Goal: Entertainment & Leisure: Consume media (video, audio)

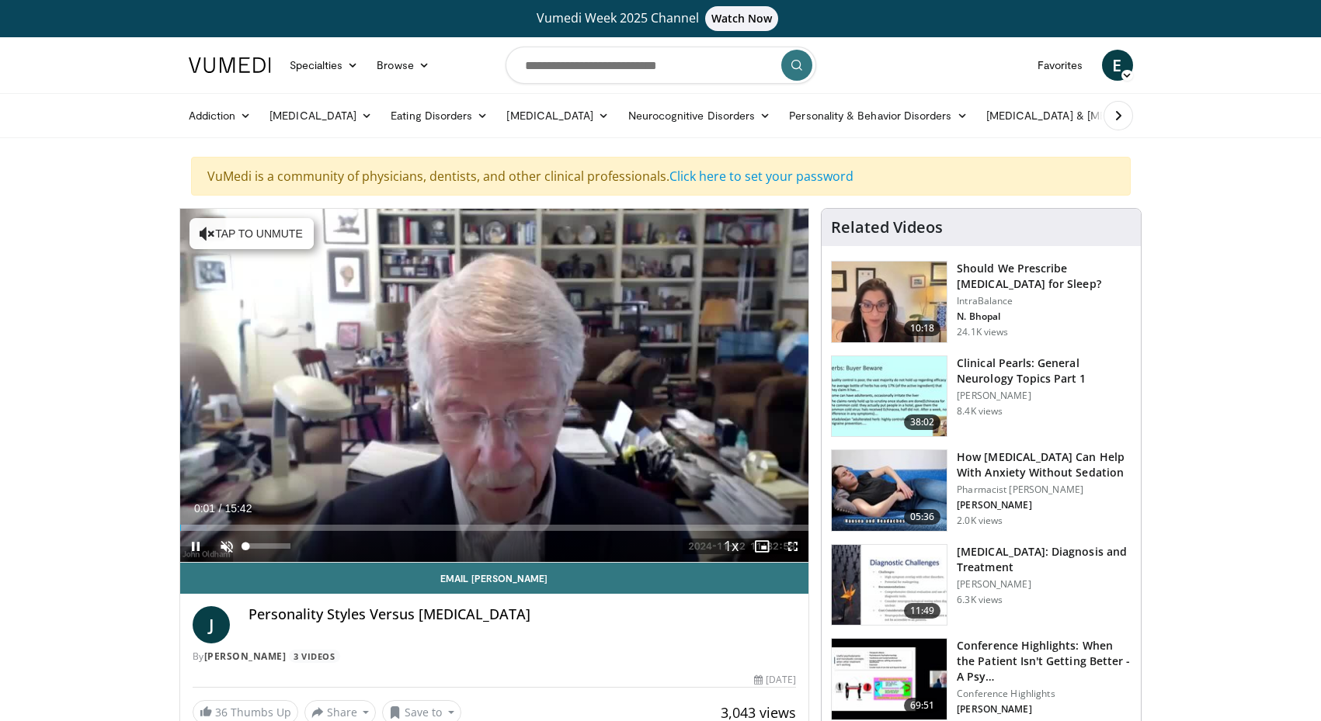
click at [232, 544] on span "Video Player" at bounding box center [226, 546] width 31 height 31
drag, startPoint x: 190, startPoint y: 526, endPoint x: 126, endPoint y: 530, distance: 64.5
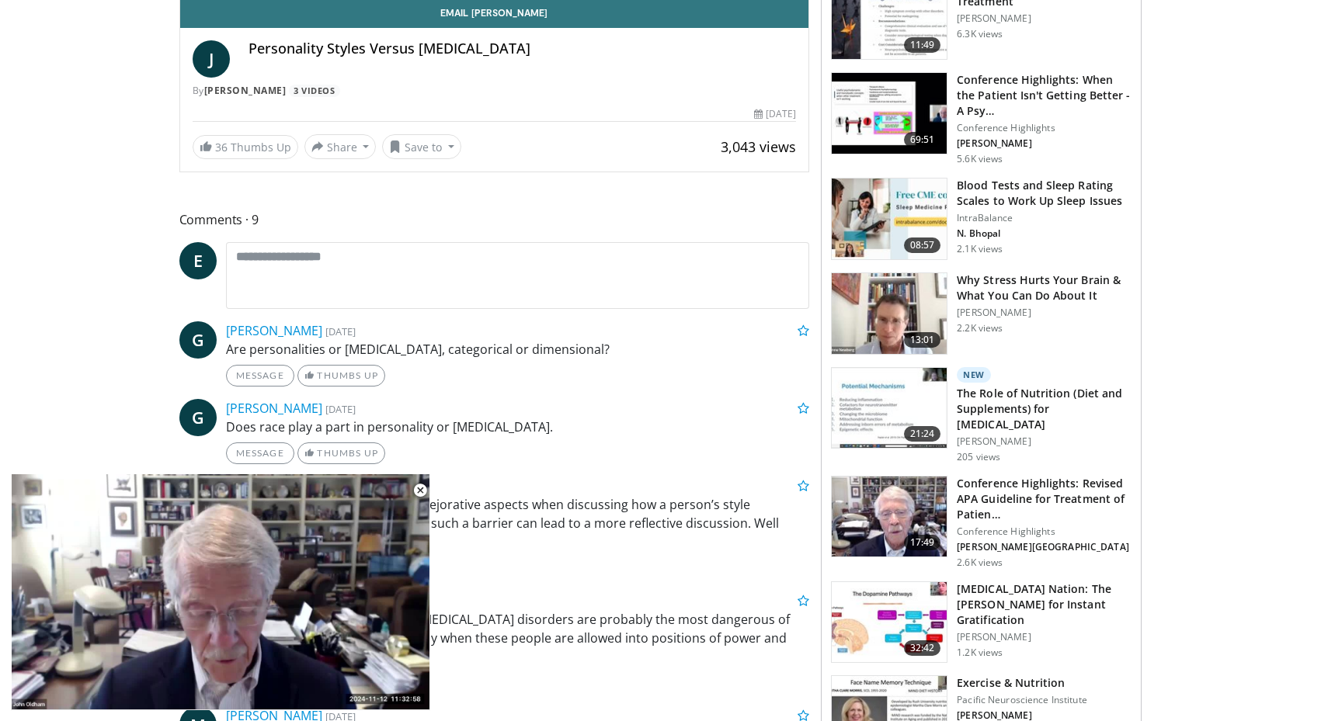
scroll to position [594, 0]
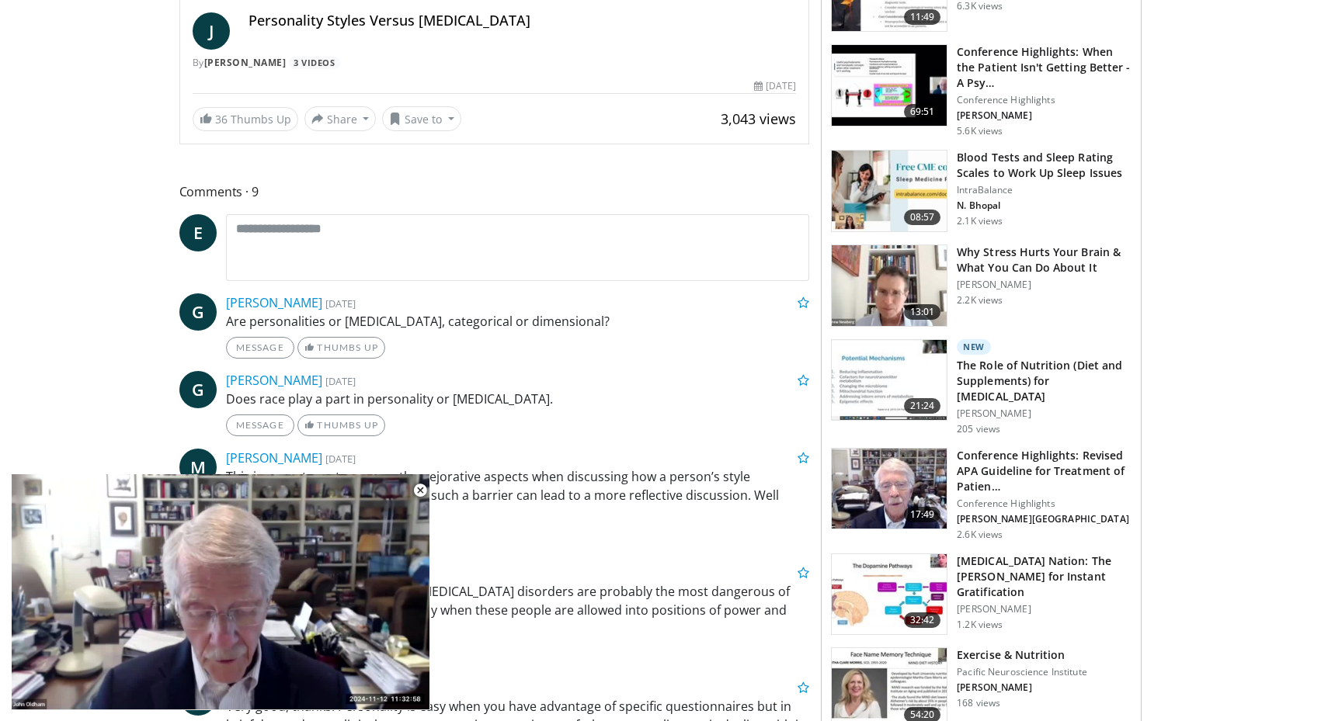
click at [1204, 398] on body "Vumedi Week 2025 Channel Watch Now Specialties Adult & Family Medicine Allergy,…" at bounding box center [660, 641] width 1321 height 2470
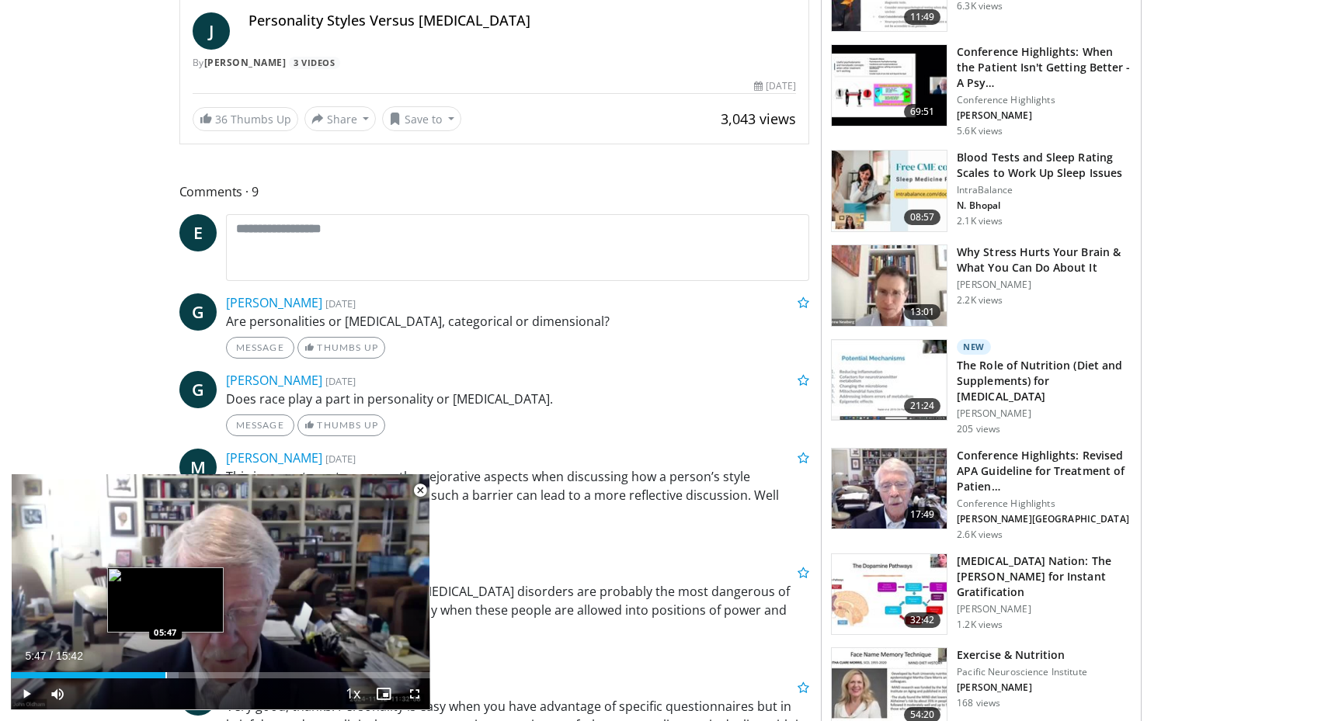
drag, startPoint x: 181, startPoint y: 676, endPoint x: 165, endPoint y: 674, distance: 15.6
click at [165, 674] on div "Progress Bar" at bounding box center [166, 675] width 2 height 6
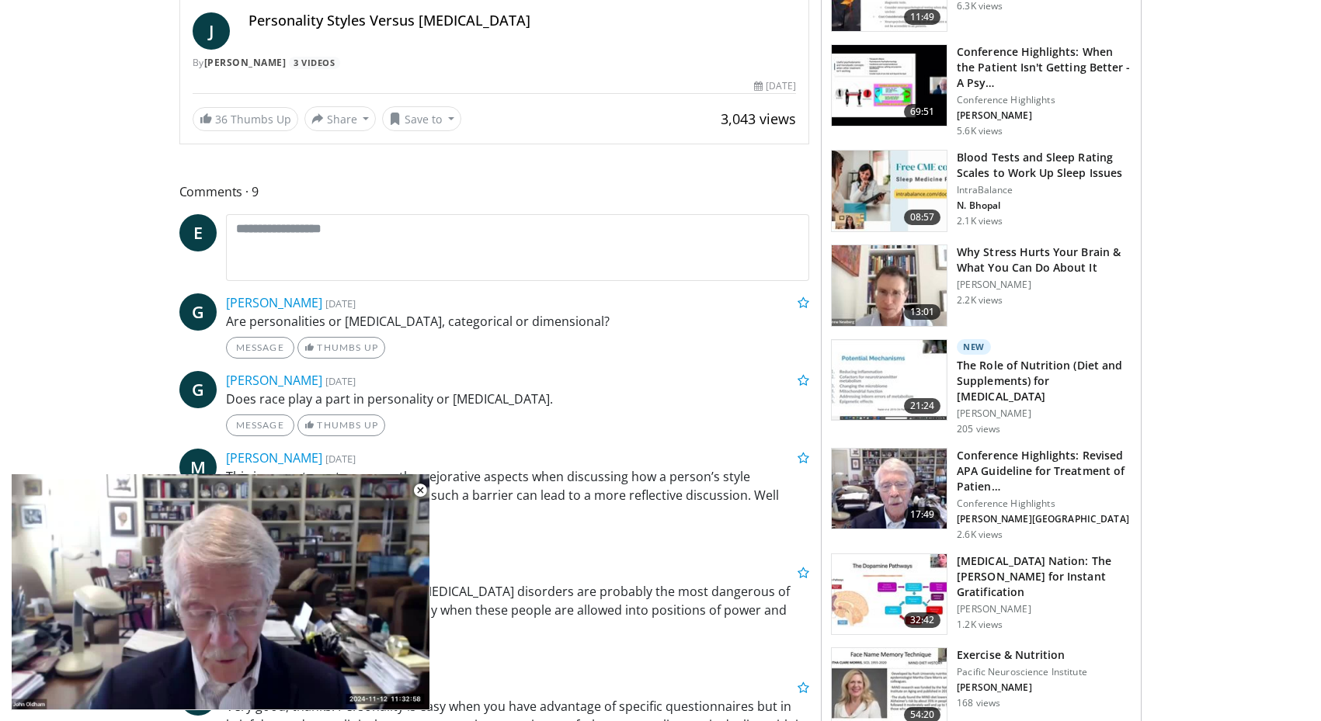
scroll to position [1224, 0]
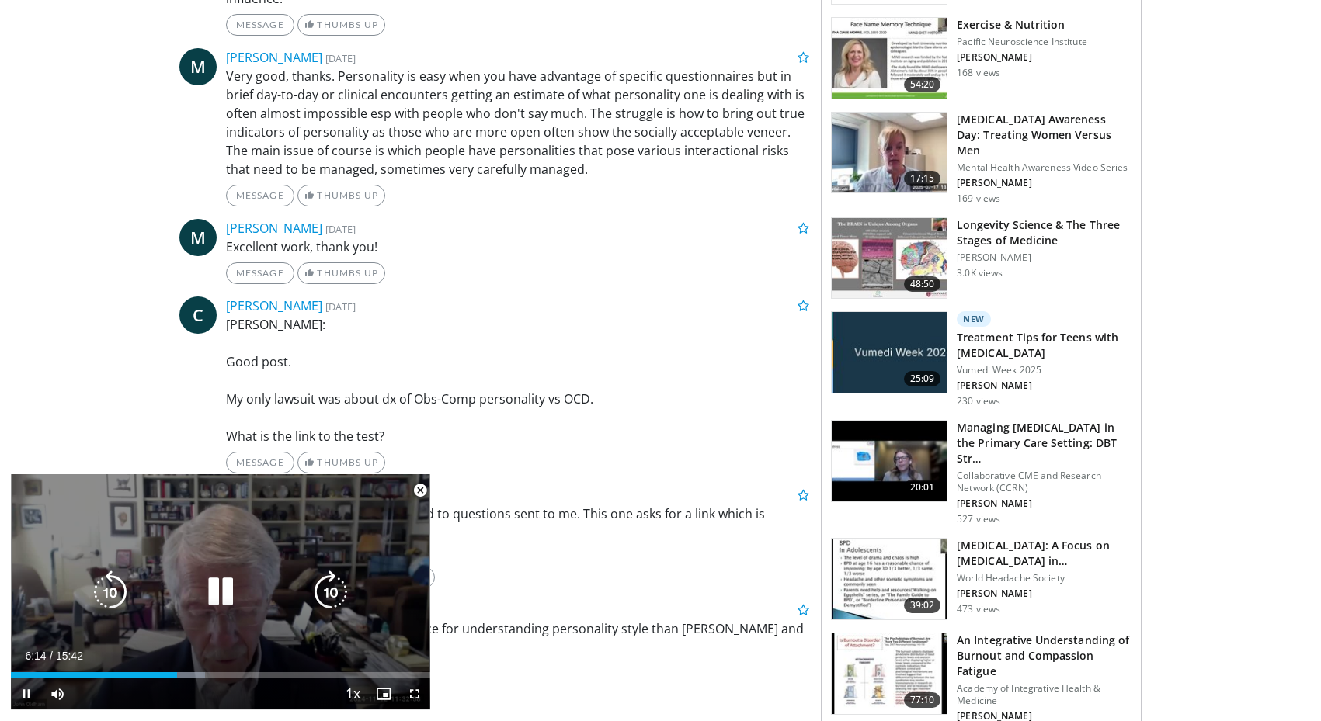
click at [231, 597] on icon "Video Player" at bounding box center [220, 592] width 43 height 43
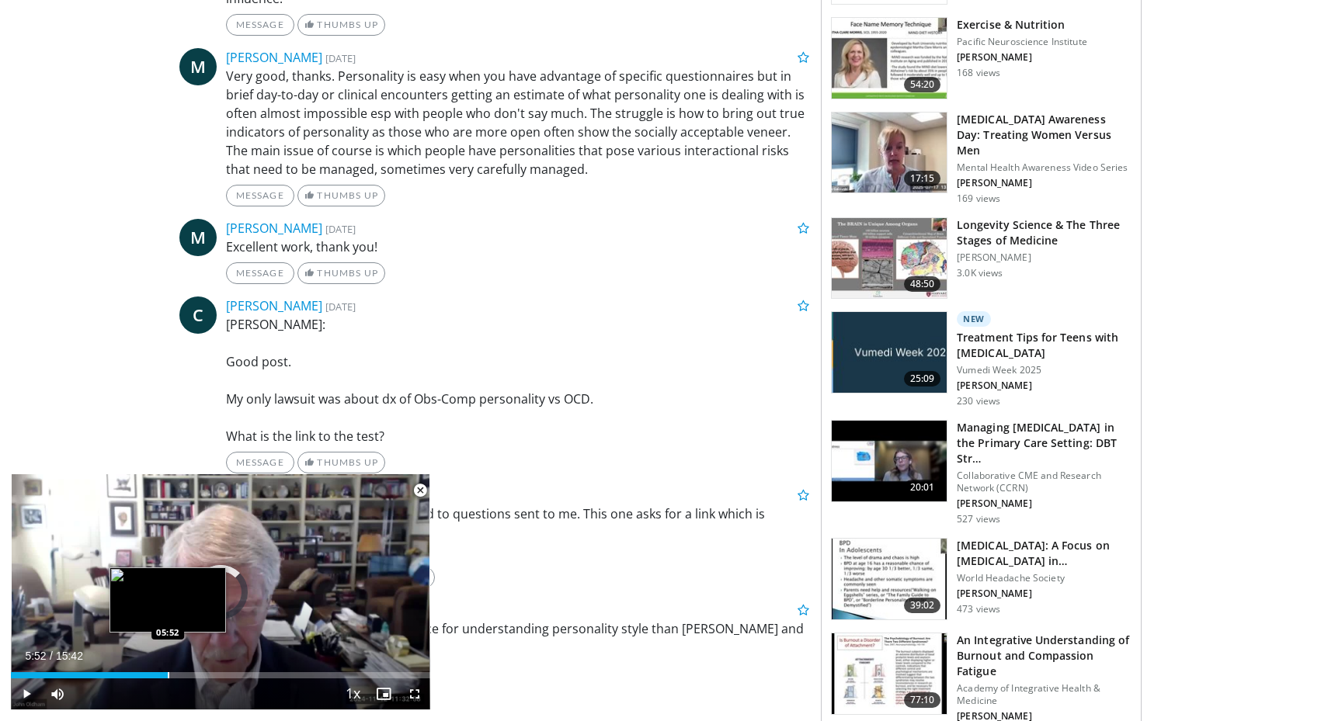
drag, startPoint x: 182, startPoint y: 676, endPoint x: 166, endPoint y: 676, distance: 15.5
click at [166, 676] on div "Loaded : 0.00% 05:54 05:52" at bounding box center [220, 675] width 419 height 6
drag, startPoint x: 182, startPoint y: 676, endPoint x: 173, endPoint y: 676, distance: 9.3
click at [173, 676] on div "Progress Bar" at bounding box center [174, 675] width 2 height 6
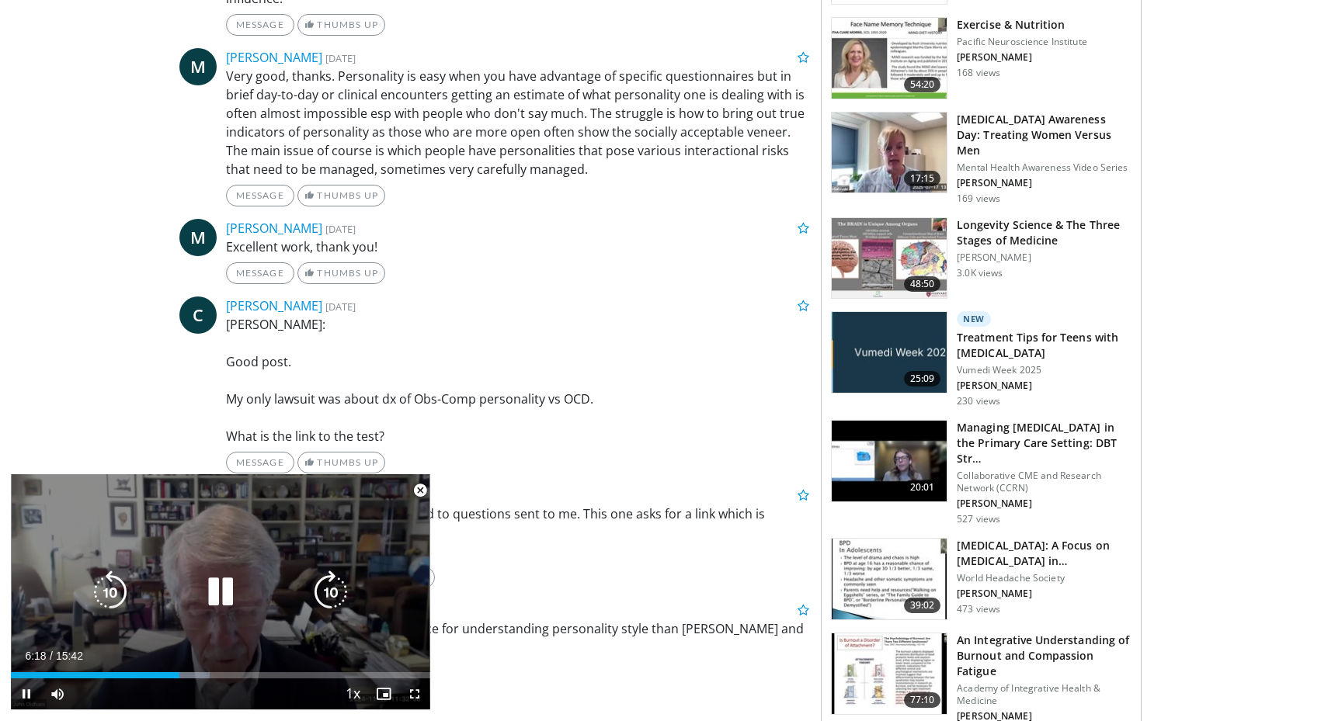
click at [256, 567] on div "10 seconds Tap to unmute" at bounding box center [220, 591] width 419 height 235
click at [108, 582] on icon "Video Player" at bounding box center [110, 592] width 43 height 43
click at [221, 589] on icon "Video Player" at bounding box center [220, 592] width 43 height 43
click at [113, 592] on icon "Video Player" at bounding box center [110, 592] width 43 height 43
click at [113, 594] on icon "Video Player" at bounding box center [110, 592] width 43 height 43
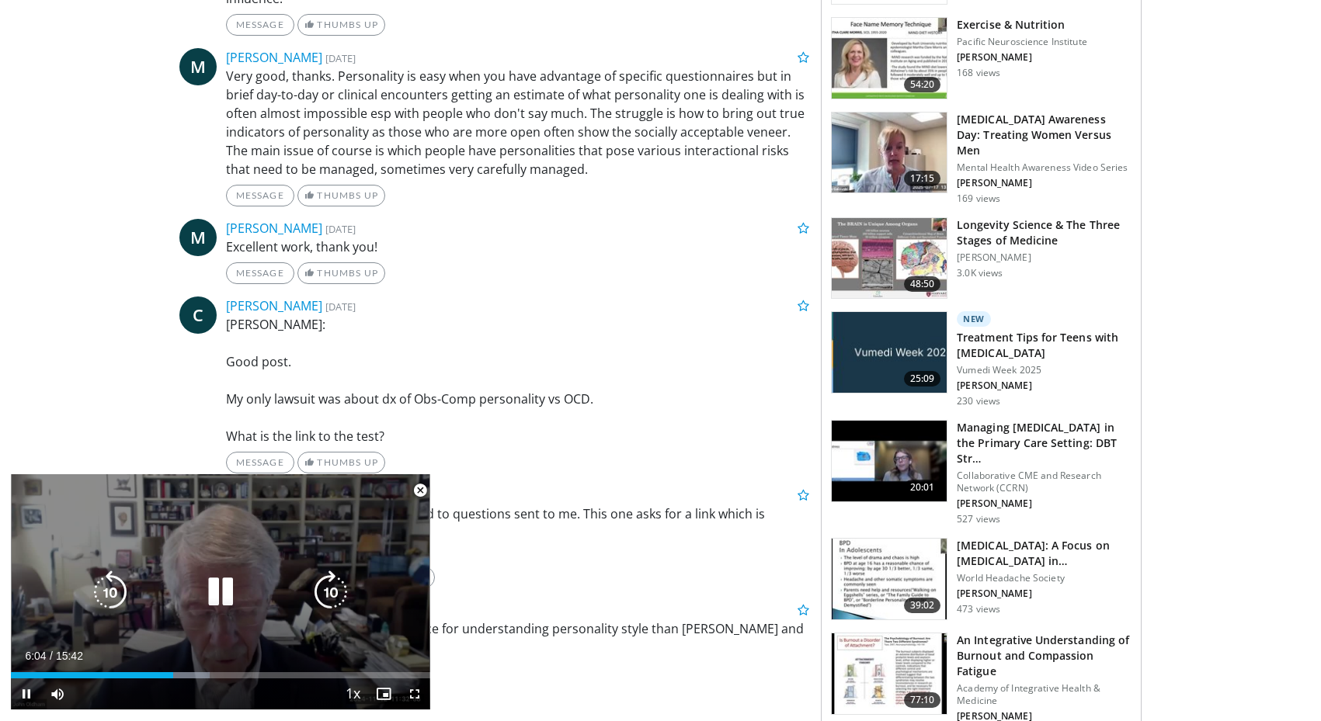
click at [335, 592] on icon "Video Player" at bounding box center [330, 592] width 43 height 43
click at [111, 584] on icon "Video Player" at bounding box center [110, 592] width 43 height 43
click at [227, 598] on icon "Video Player" at bounding box center [220, 592] width 43 height 43
click at [222, 592] on icon "Video Player" at bounding box center [220, 592] width 43 height 43
click at [113, 588] on icon "Video Player" at bounding box center [110, 592] width 43 height 43
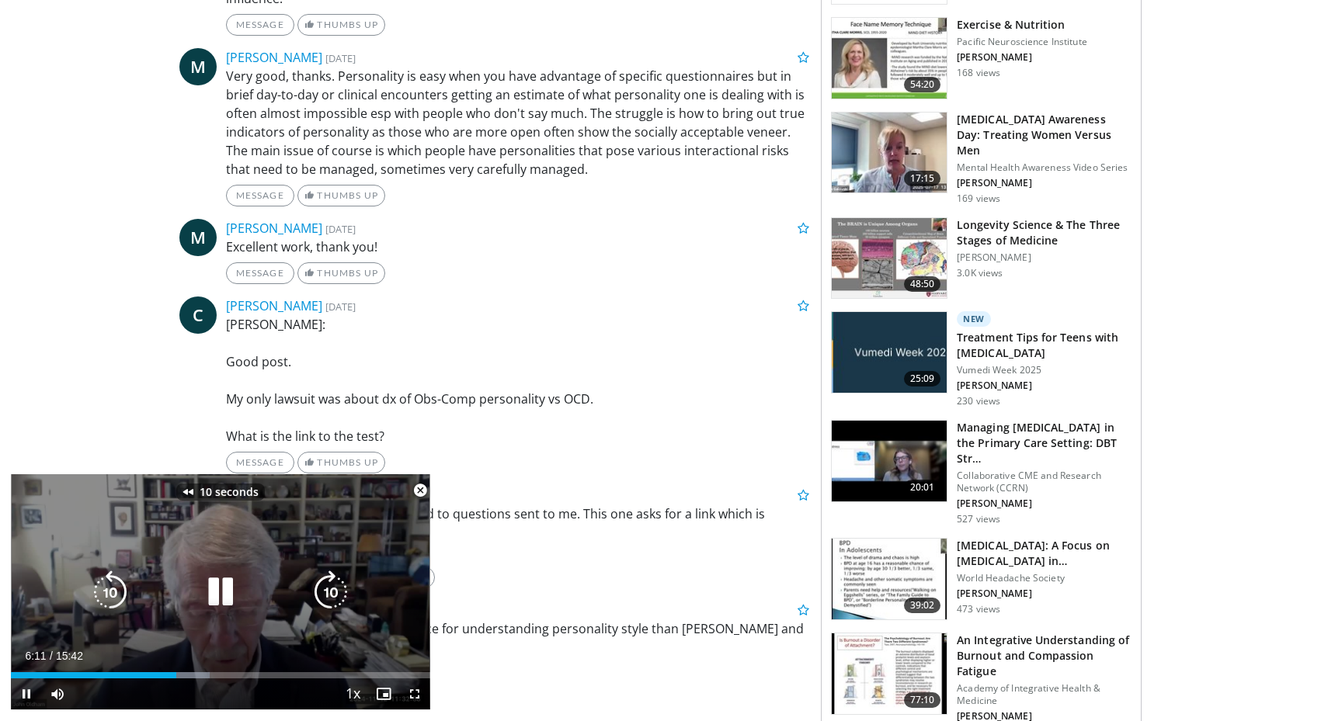
click at [113, 588] on icon "Video Player" at bounding box center [110, 592] width 43 height 43
click at [221, 598] on icon "Video Player" at bounding box center [220, 592] width 43 height 43
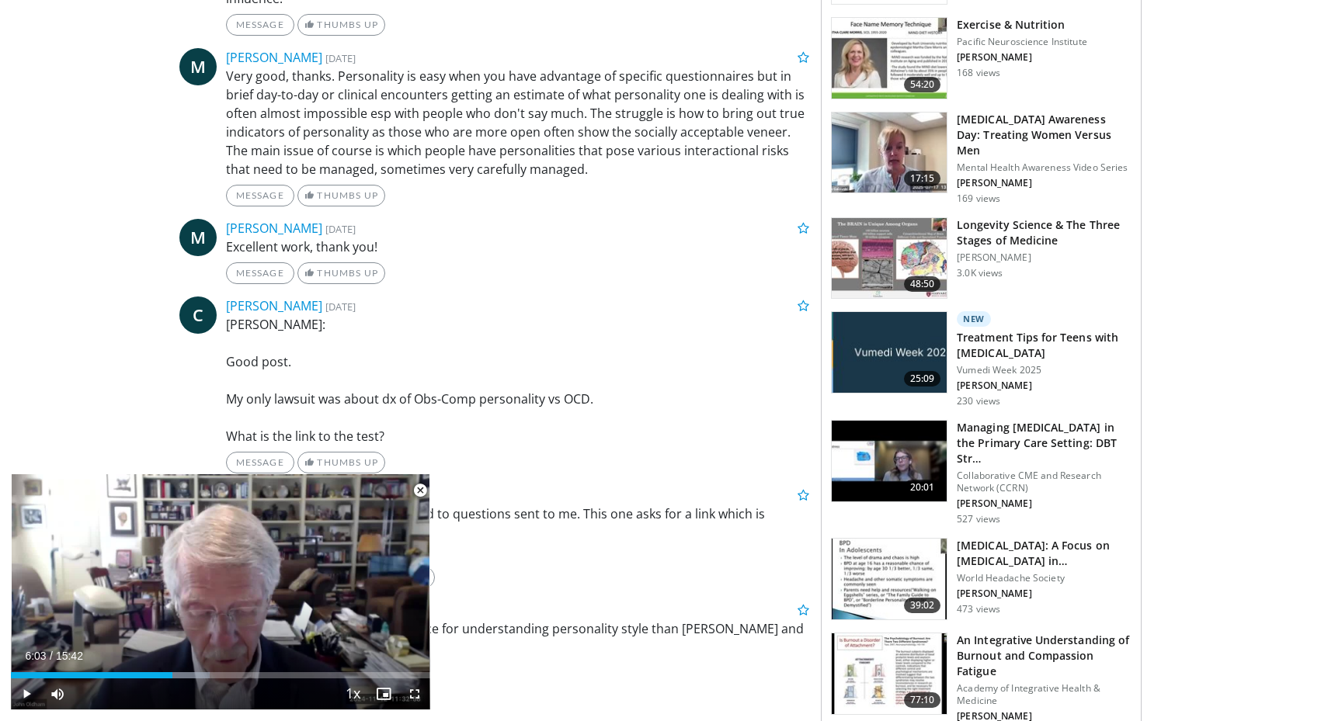
click at [413, 696] on span "Video Player" at bounding box center [414, 694] width 31 height 31
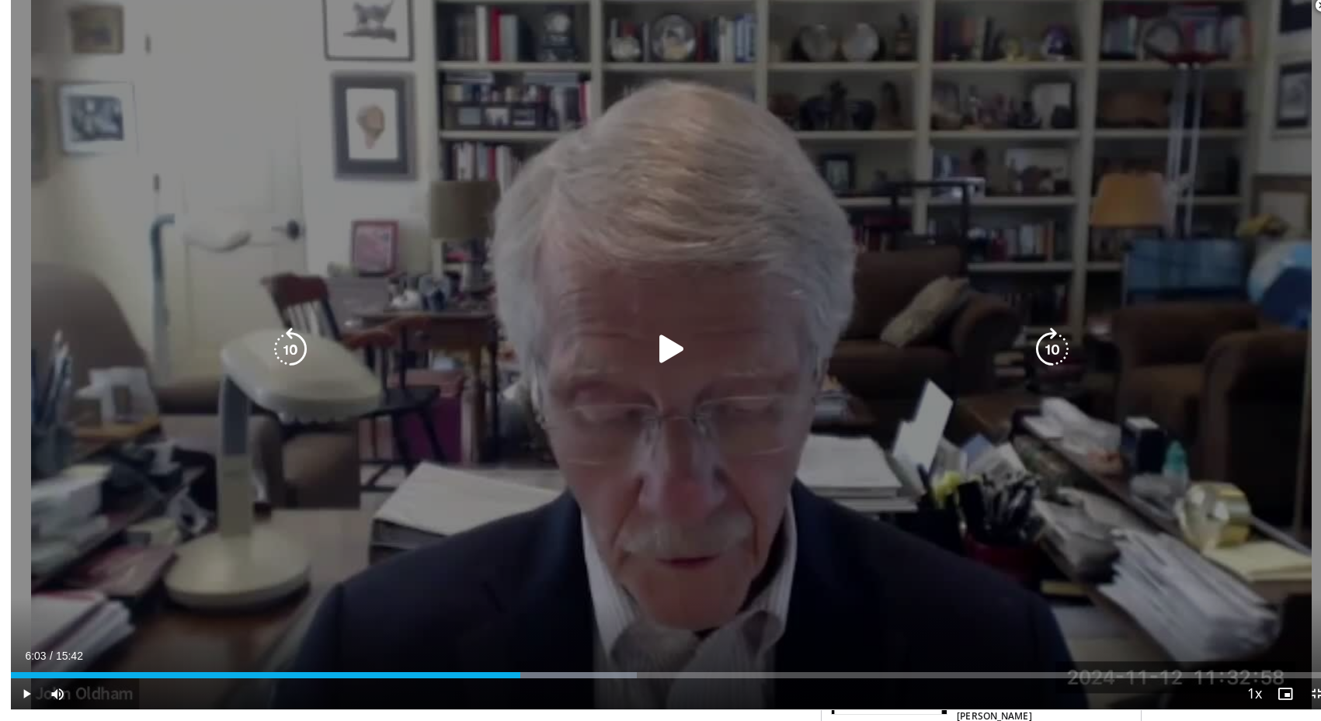
scroll to position [870, 0]
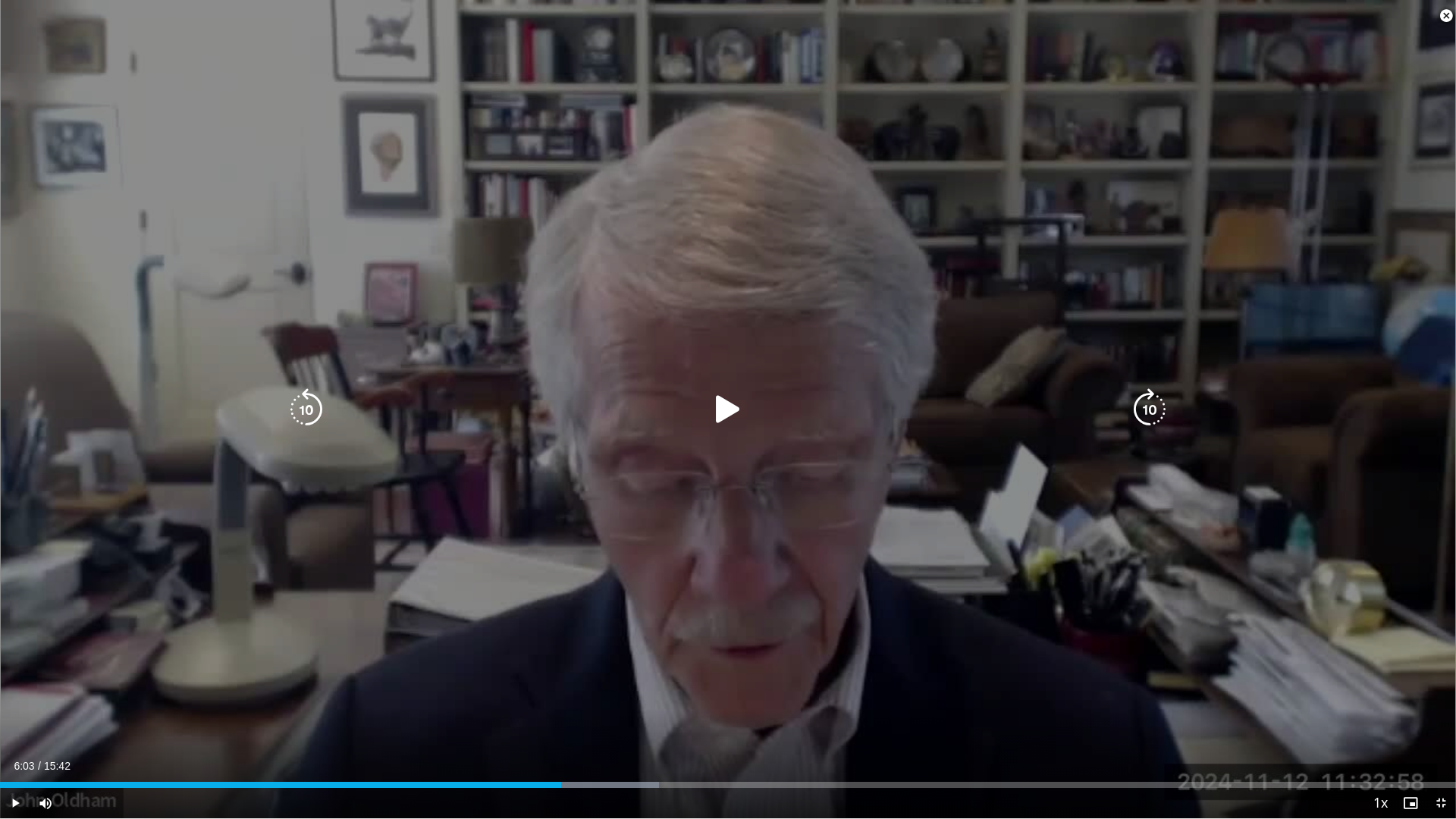
click at [727, 414] on icon "Video Player" at bounding box center [728, 409] width 42 height 42
click at [1054, 585] on div "20 seconds Tap to unmute" at bounding box center [728, 409] width 1456 height 818
click at [721, 409] on icon "Video Player" at bounding box center [728, 409] width 42 height 42
click at [1289, 704] on span "Video Player" at bounding box center [1440, 802] width 30 height 30
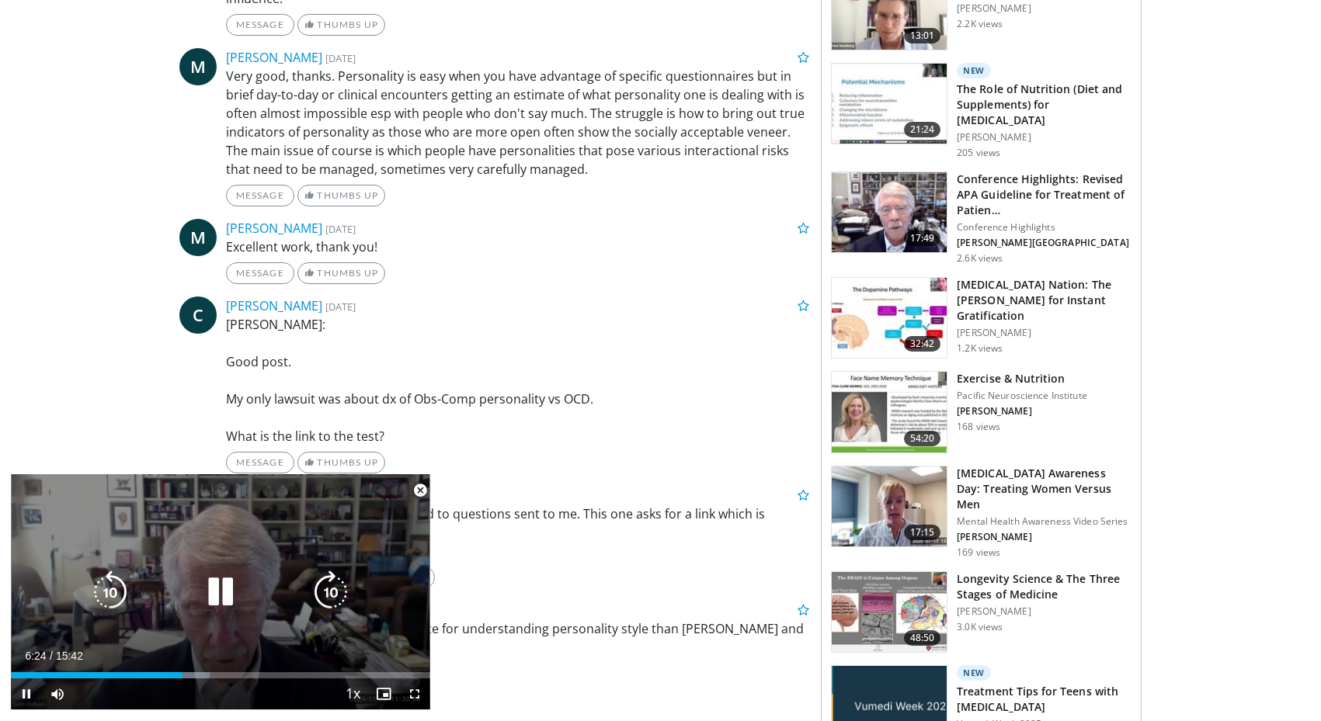
click at [214, 593] on icon "Video Player" at bounding box center [220, 592] width 43 height 43
click at [116, 589] on icon "Video Player" at bounding box center [110, 592] width 43 height 43
click at [232, 597] on icon "Video Player" at bounding box center [220, 592] width 43 height 43
click at [120, 588] on icon "Video Player" at bounding box center [110, 592] width 43 height 43
click at [221, 603] on icon "Video Player" at bounding box center [220, 592] width 43 height 43
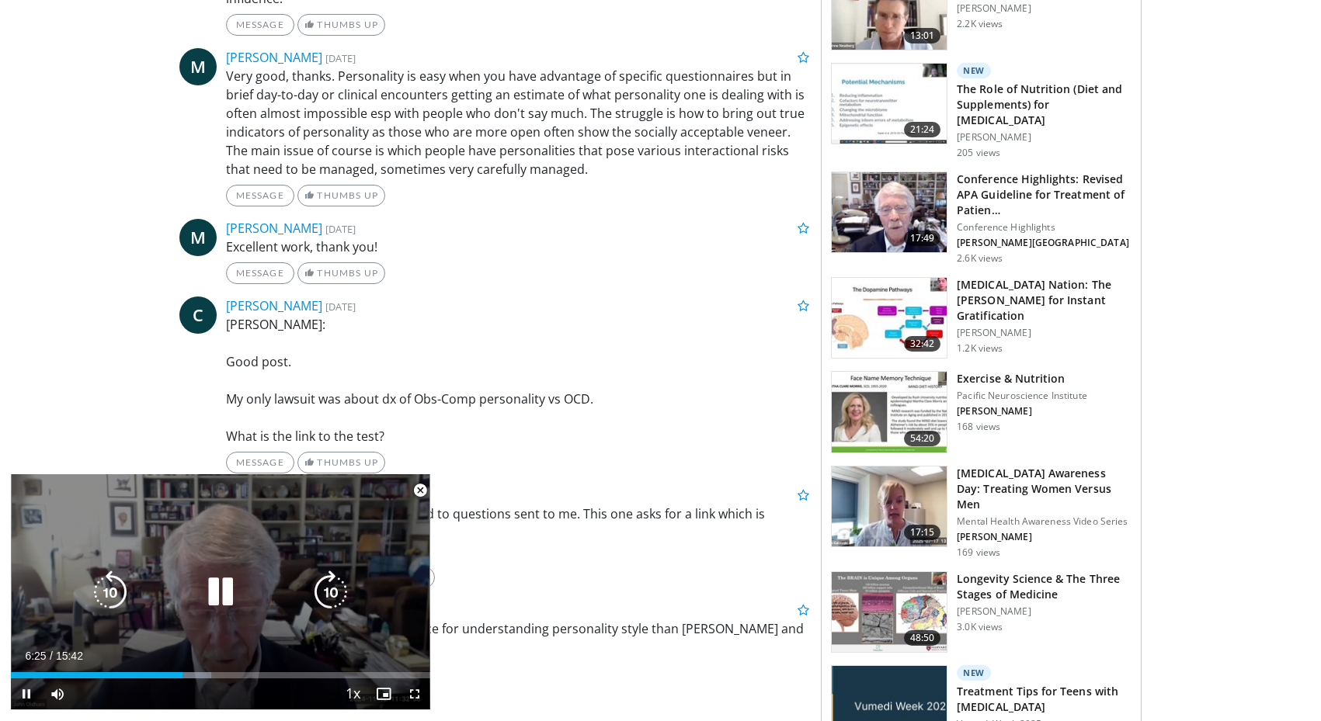
click at [229, 594] on icon "Video Player" at bounding box center [220, 592] width 43 height 43
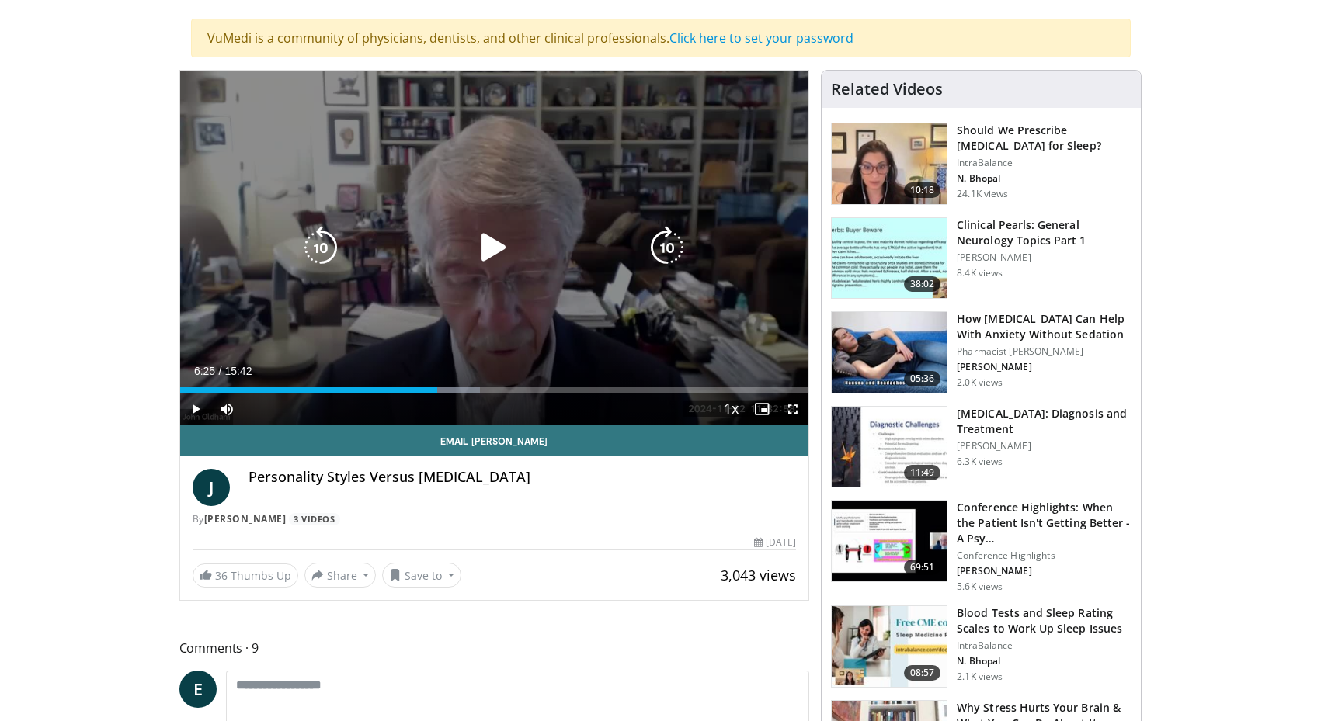
scroll to position [0, 0]
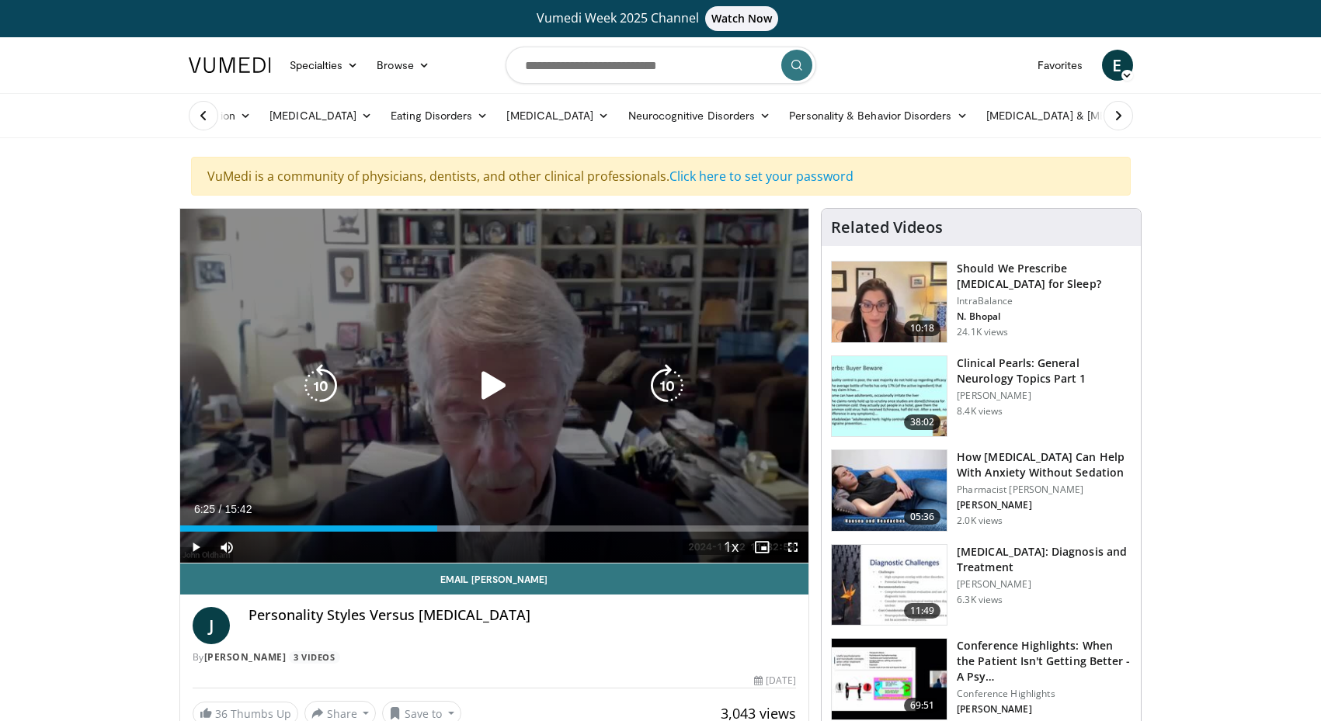
click at [492, 387] on icon "Video Player" at bounding box center [493, 385] width 43 height 43
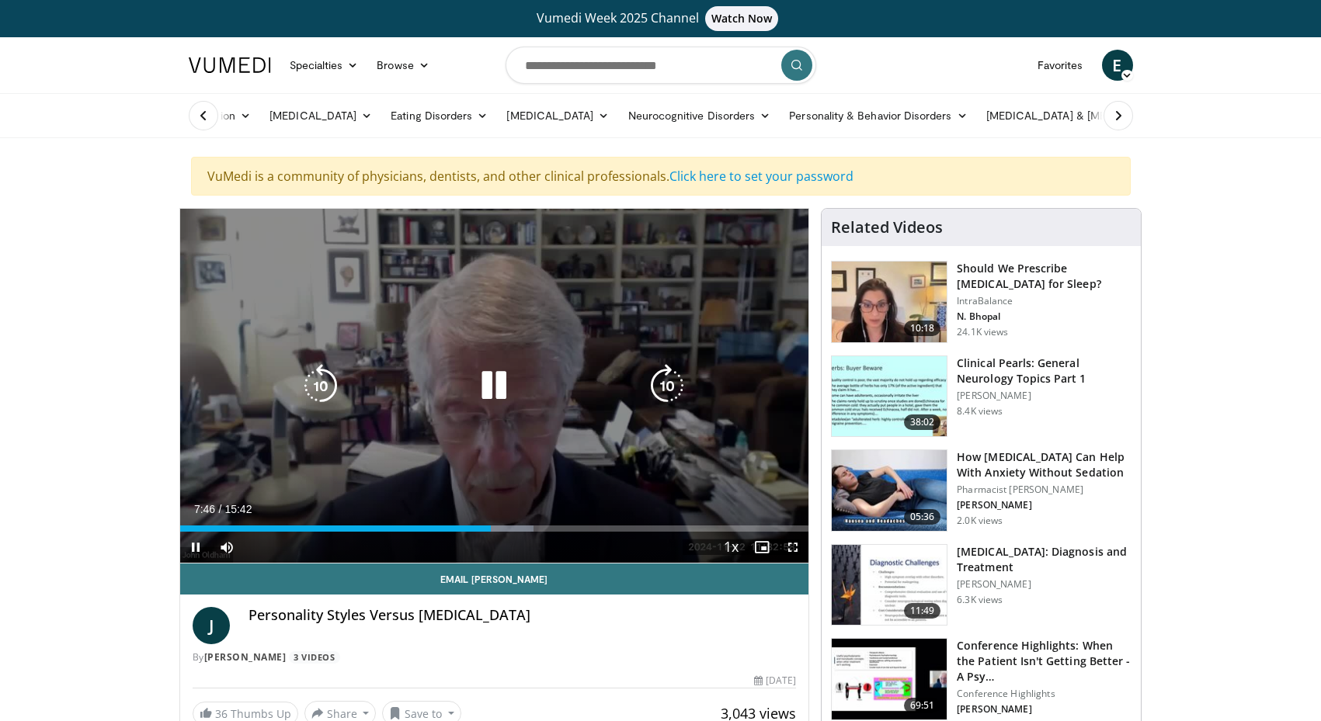
click at [502, 387] on icon "Video Player" at bounding box center [493, 385] width 43 height 43
click at [497, 387] on icon "Video Player" at bounding box center [493, 385] width 43 height 43
drag, startPoint x: 794, startPoint y: 546, endPoint x: 896, endPoint y: 623, distance: 128.1
click at [794, 546] on span "Video Player" at bounding box center [792, 547] width 31 height 31
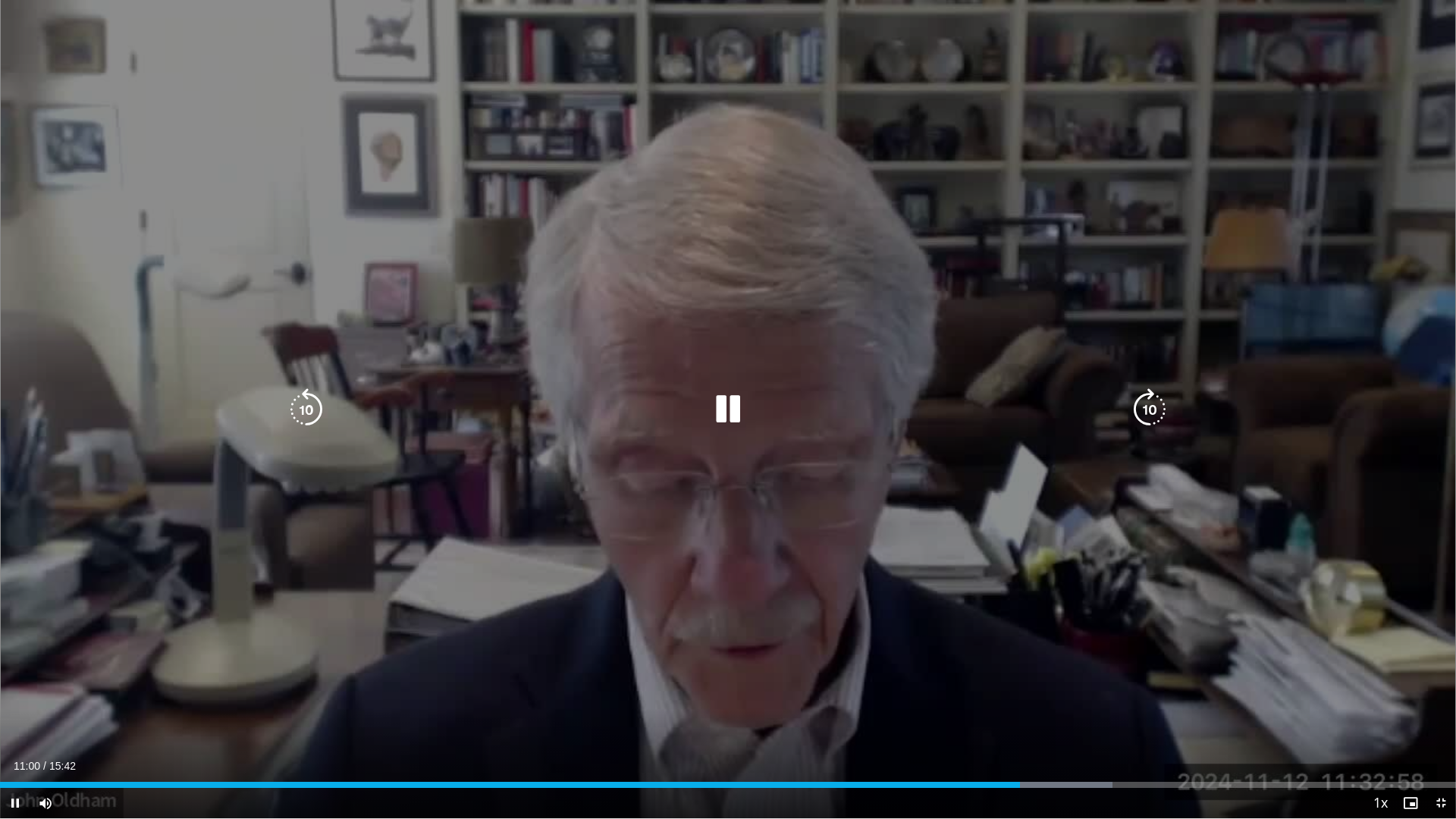
click at [729, 410] on icon "Video Player" at bounding box center [728, 409] width 42 height 42
click at [721, 406] on icon "Video Player" at bounding box center [728, 409] width 42 height 42
click at [731, 413] on icon "Video Player" at bounding box center [728, 409] width 42 height 42
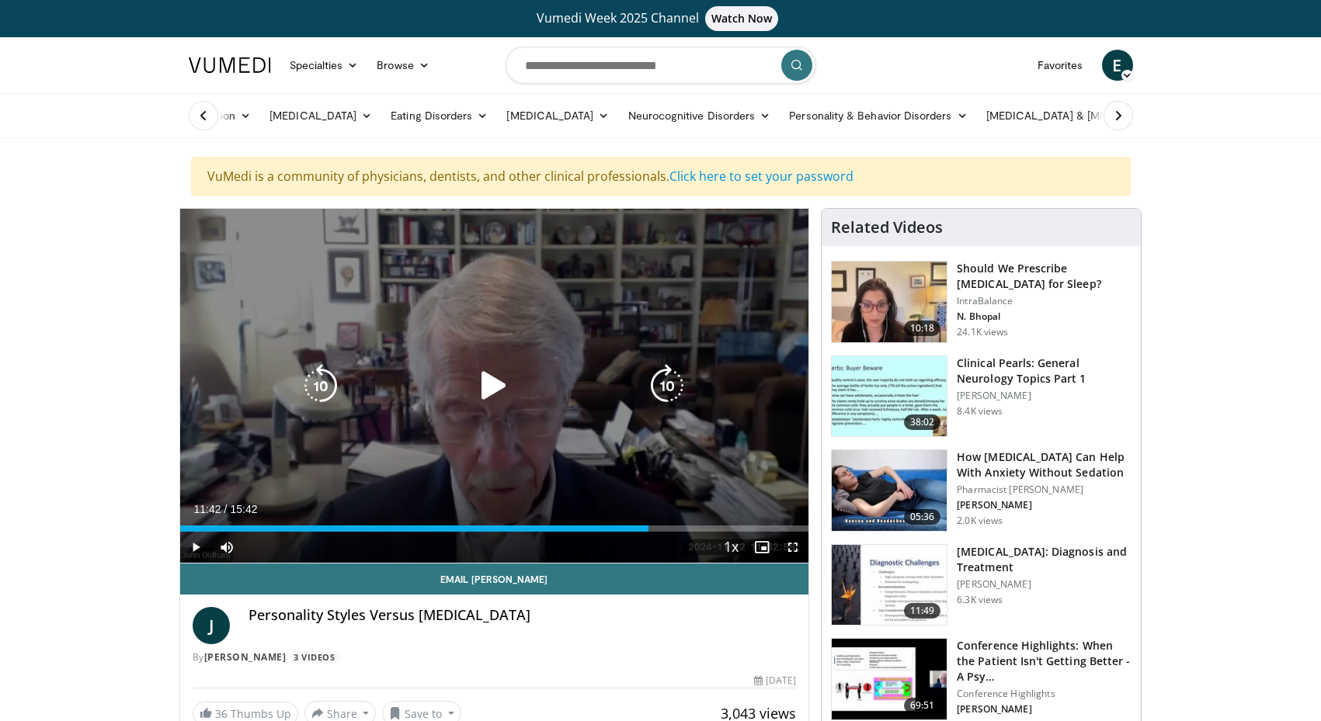
click at [484, 384] on icon "Video Player" at bounding box center [493, 385] width 43 height 43
click at [487, 378] on icon "Video Player" at bounding box center [493, 385] width 43 height 43
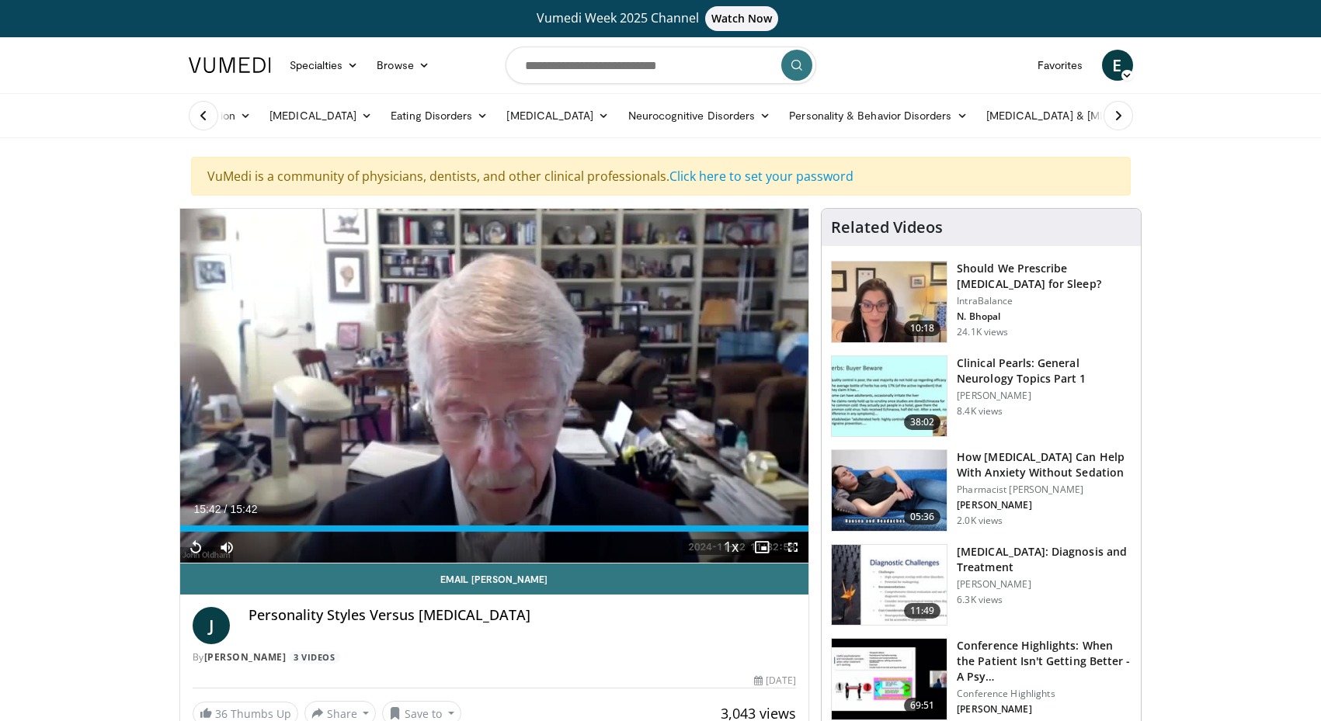
click at [213, 624] on span "J" at bounding box center [211, 625] width 37 height 37
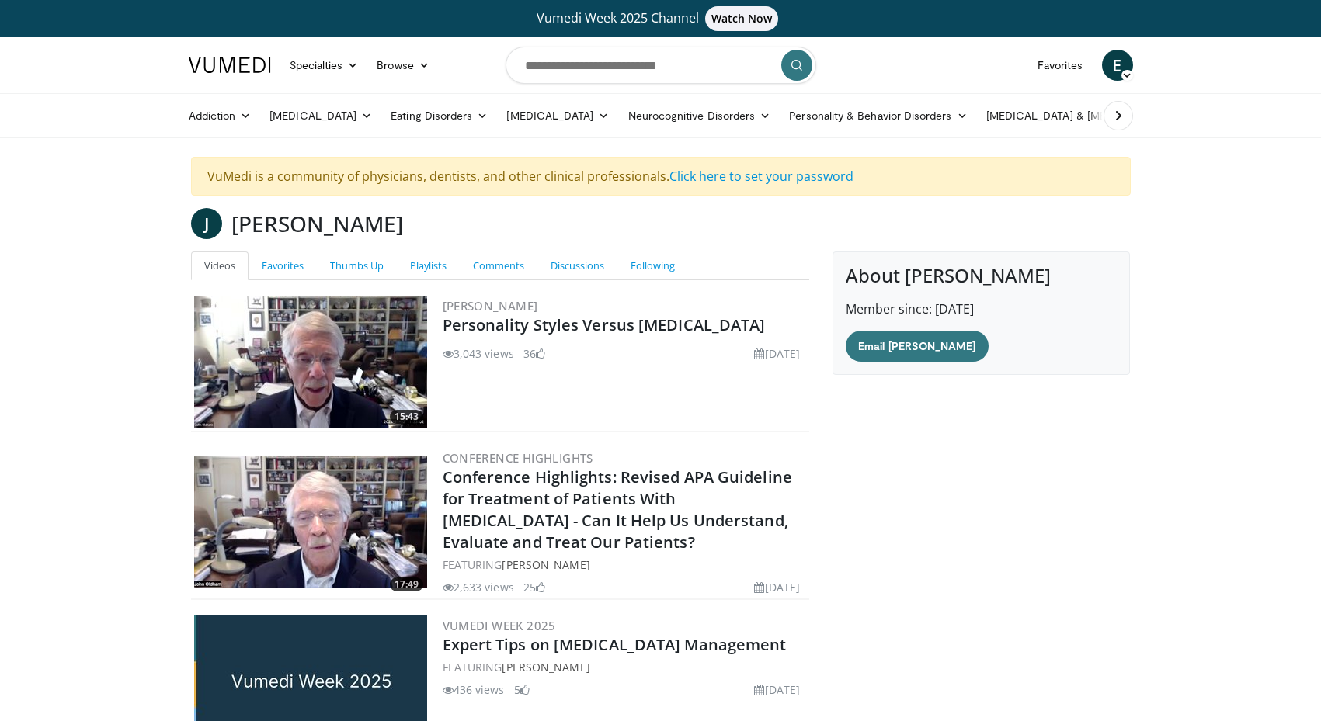
click at [314, 337] on img at bounding box center [310, 362] width 233 height 132
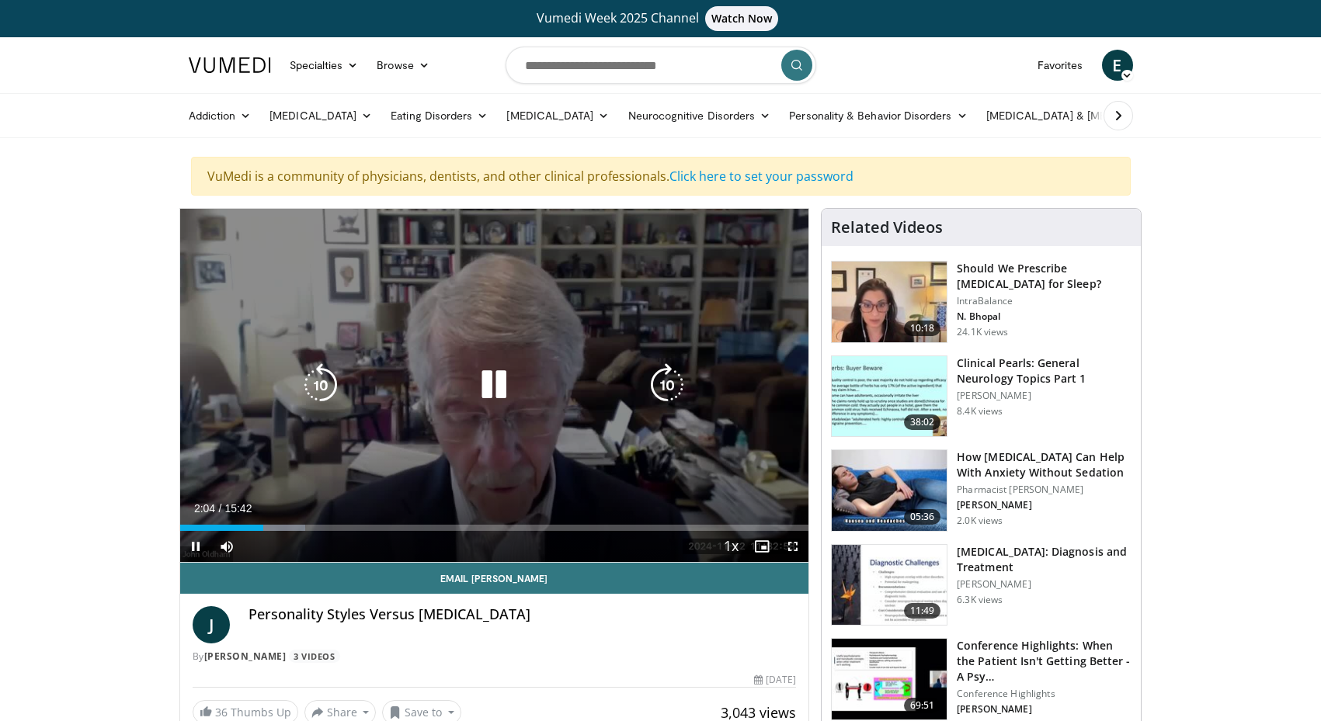
click at [502, 389] on icon "Video Player" at bounding box center [493, 384] width 43 height 43
click at [321, 391] on icon "Video Player" at bounding box center [320, 384] width 43 height 43
click at [505, 384] on icon "Video Player" at bounding box center [493, 384] width 43 height 43
